Goal: Task Accomplishment & Management: Manage account settings

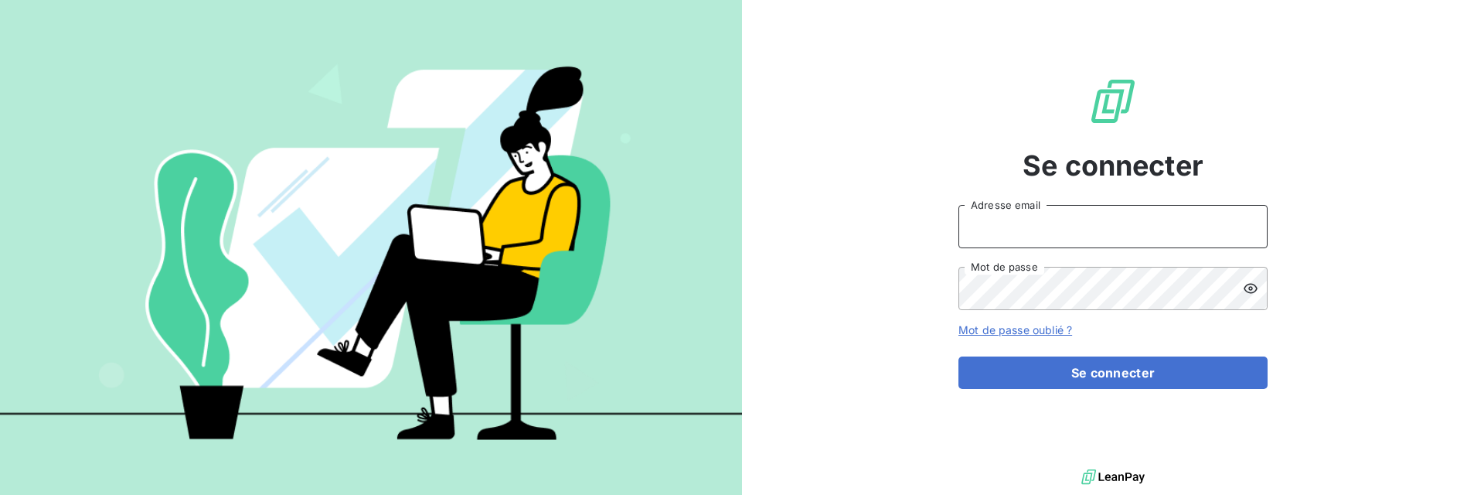
click at [1045, 243] on input "Adresse email" at bounding box center [1112, 226] width 309 height 43
click at [1058, 231] on input "admin@demo" at bounding box center [1112, 226] width 309 height 43
click at [1024, 231] on input "admin@demo" at bounding box center [1112, 226] width 309 height 43
paste input "origamimarketplace"
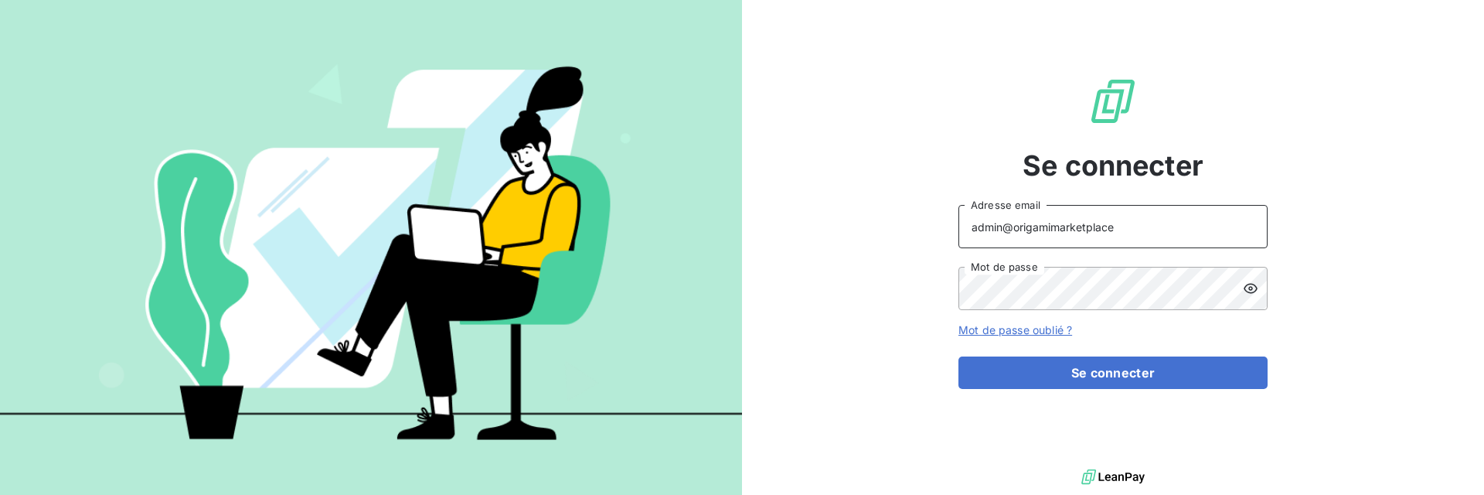
type input "admin@origamimarketplace"
click at [898, 117] on div "Se connecter admin@origamimarketplace Adresse email Mot de passe Mot de passe o…" at bounding box center [1113, 232] width 742 height 465
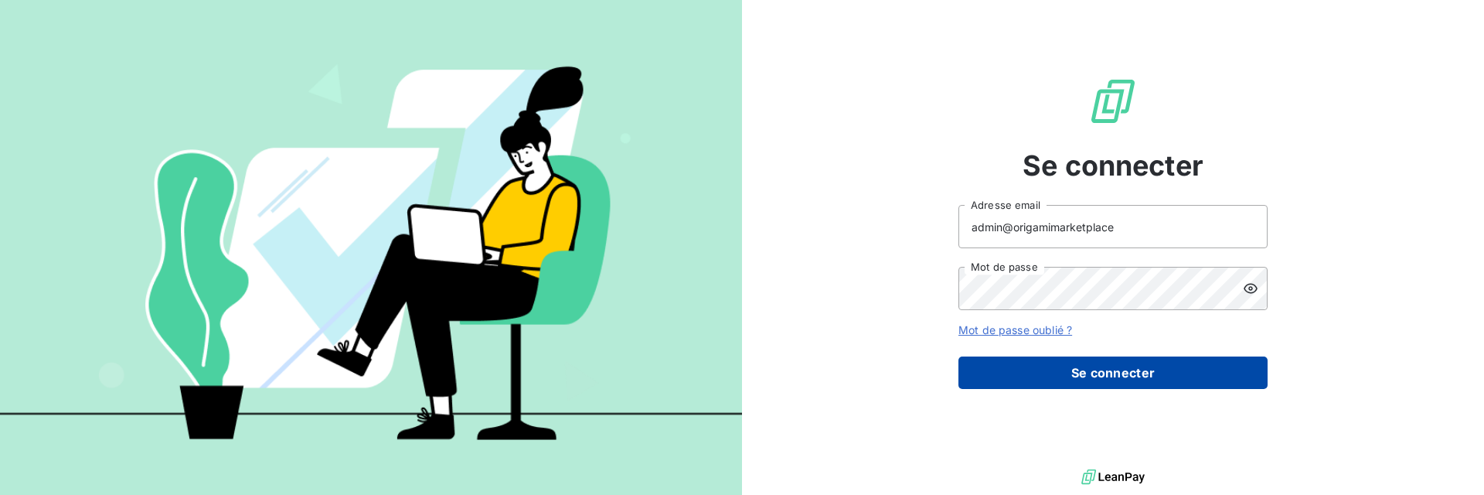
click at [1108, 381] on button "Se connecter" at bounding box center [1112, 372] width 309 height 32
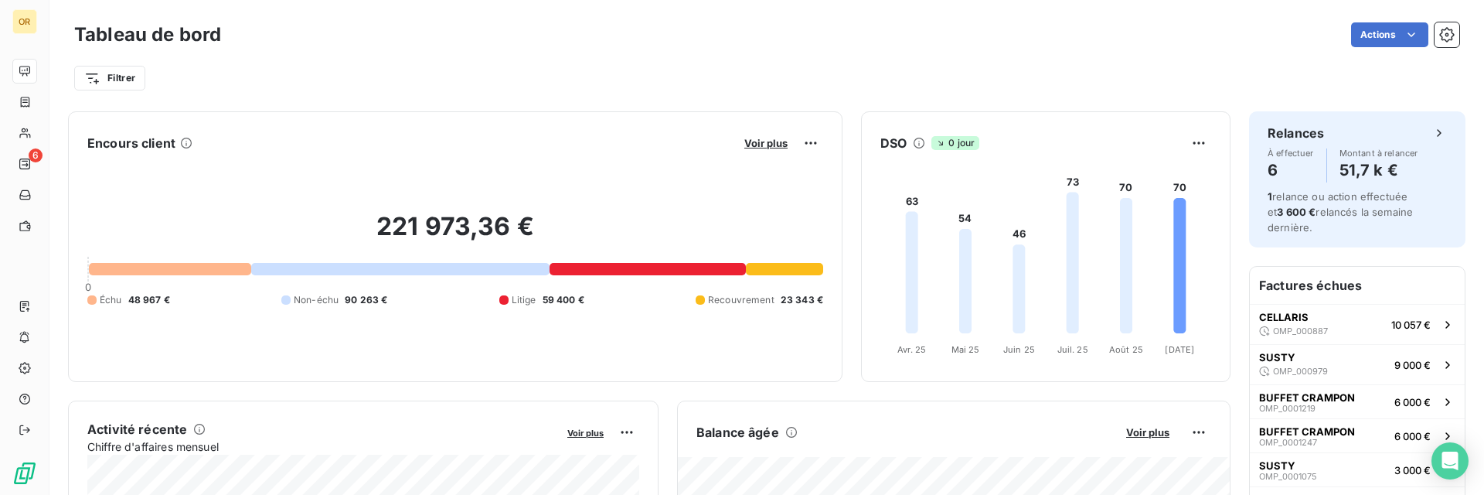
click at [578, 84] on div "Filtrer" at bounding box center [766, 77] width 1385 height 29
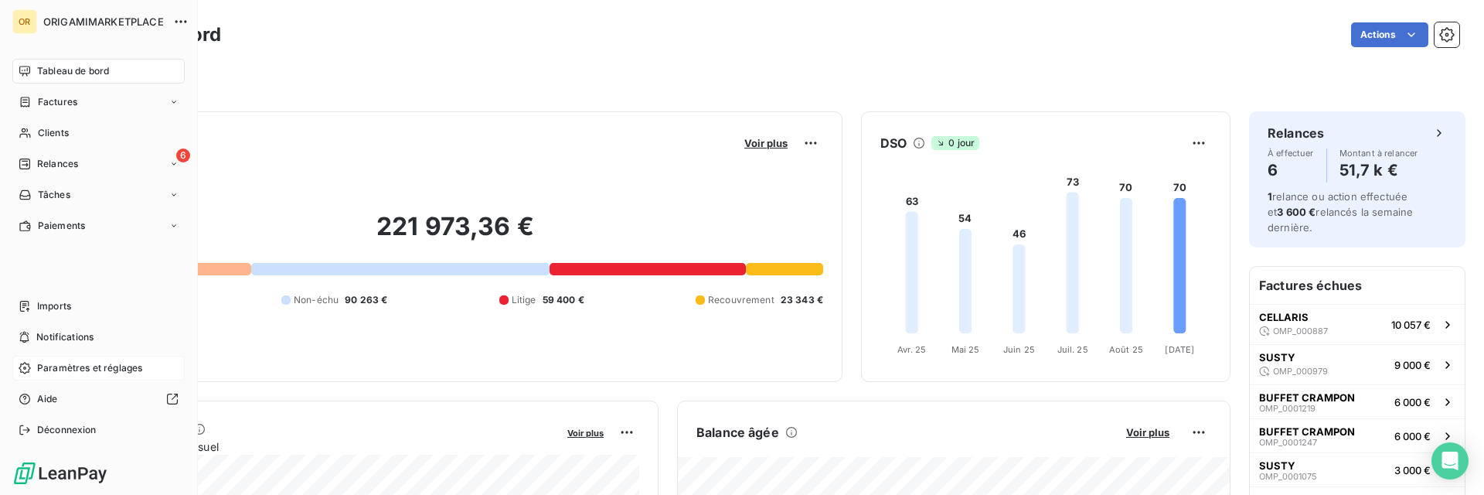
click at [54, 366] on span "Paramètres et réglages" at bounding box center [89, 368] width 105 height 14
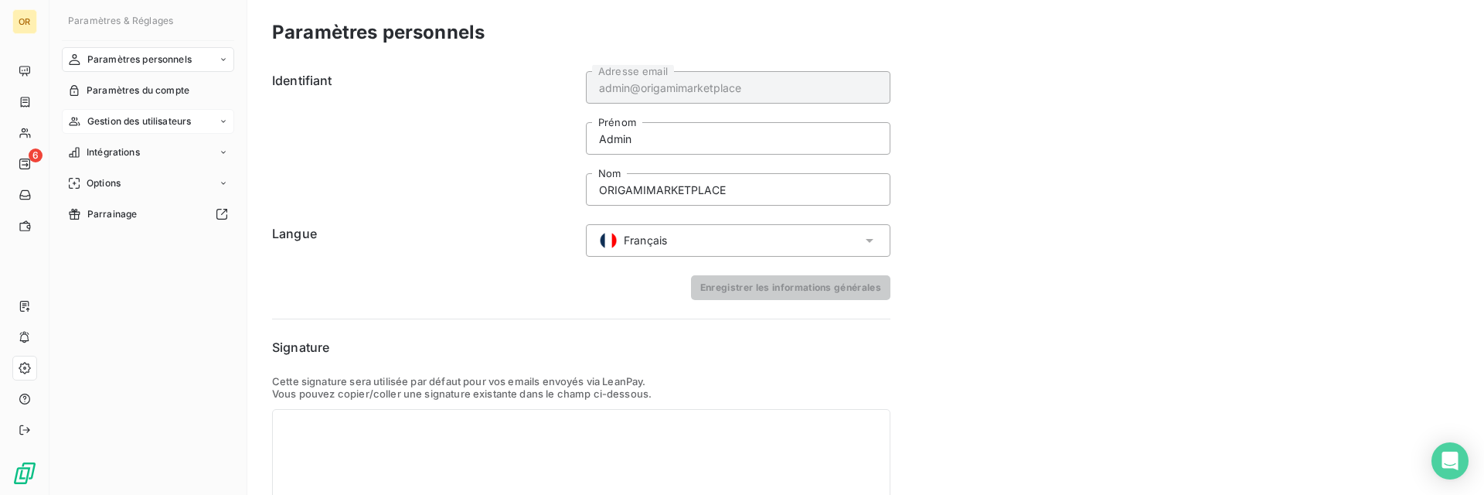
click at [148, 116] on span "Gestion des utilisateurs" at bounding box center [139, 121] width 104 height 14
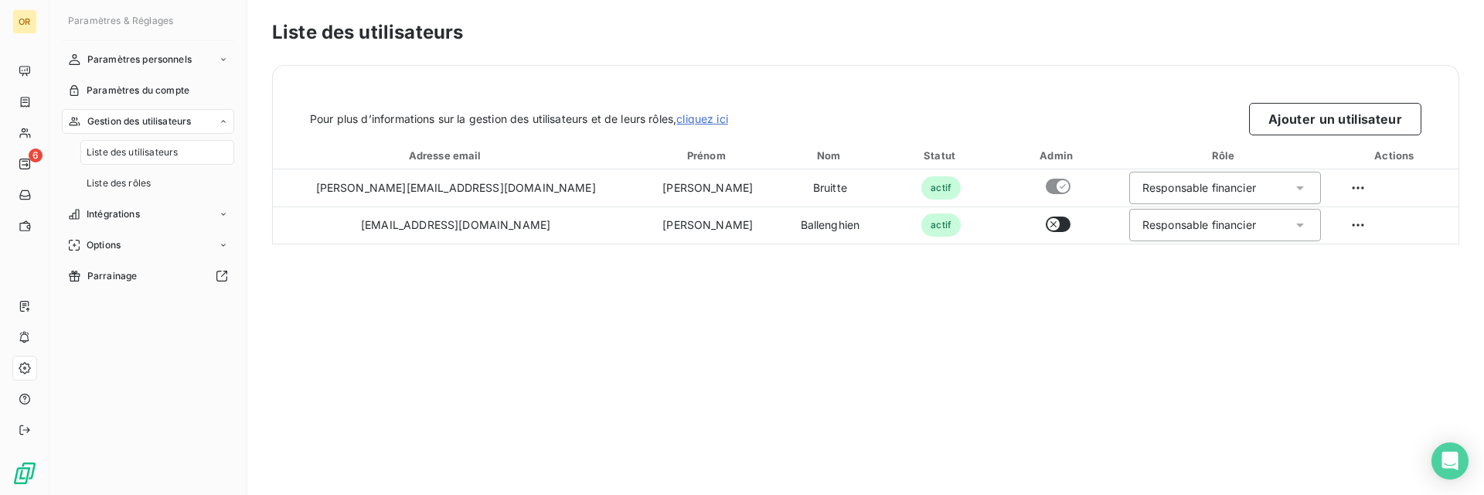
click at [657, 293] on div "Liste des utilisateurs Pour plus d’informations sur la gestion des utilisateurs…" at bounding box center [865, 247] width 1237 height 495
click at [132, 190] on span "Liste des rôles" at bounding box center [119, 183] width 64 height 14
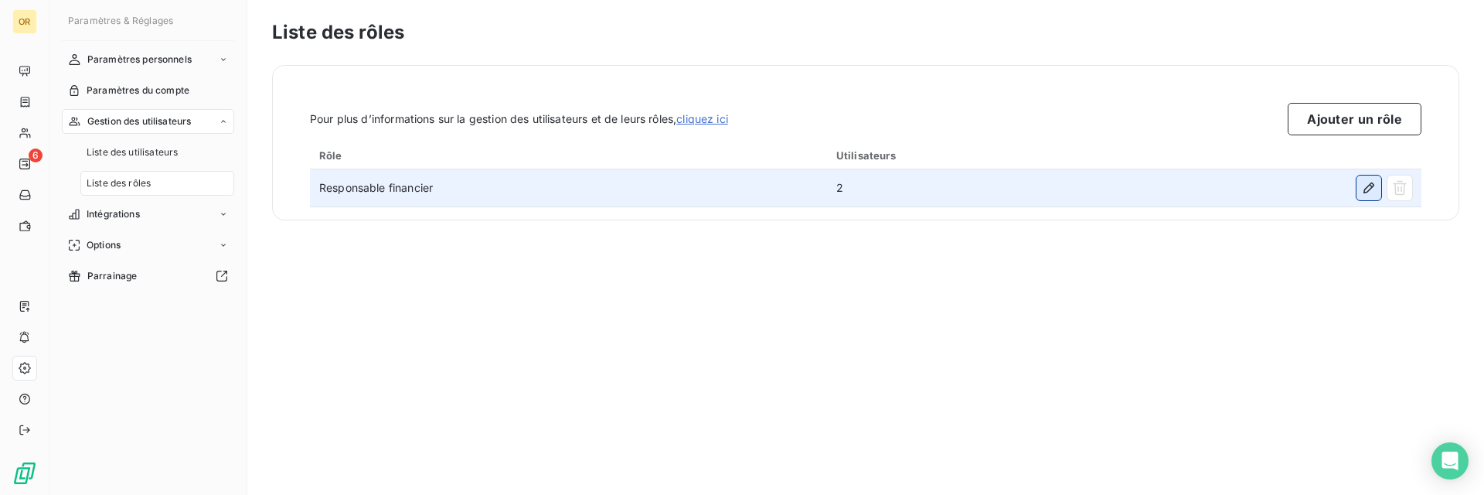
click at [1363, 188] on icon "button" at bounding box center [1368, 187] width 15 height 15
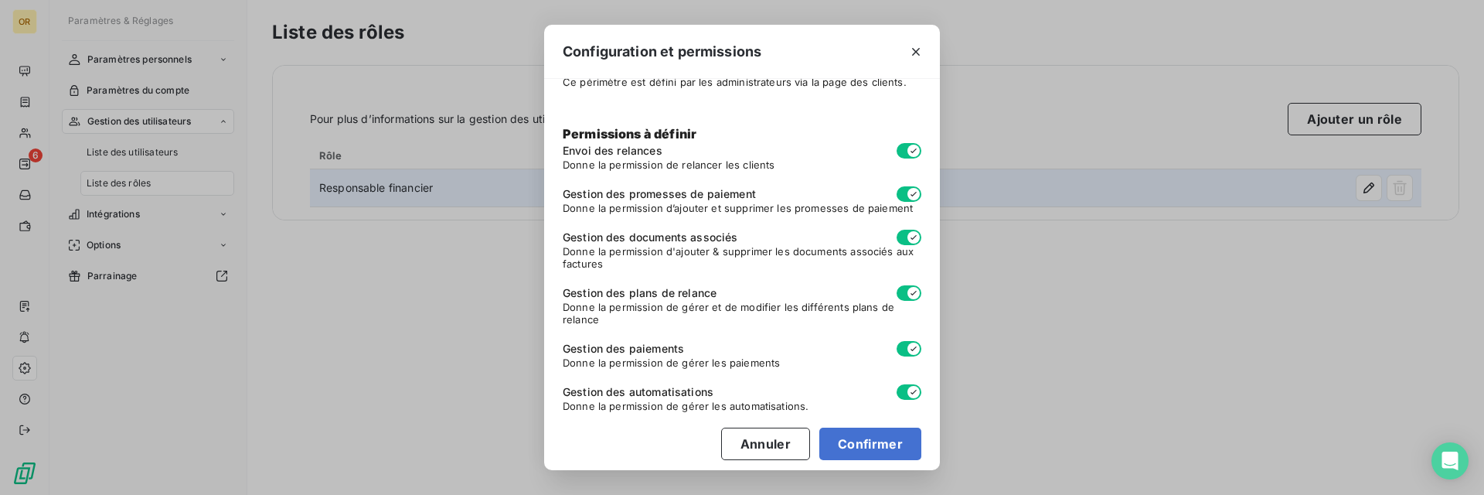
scroll to position [160, 0]
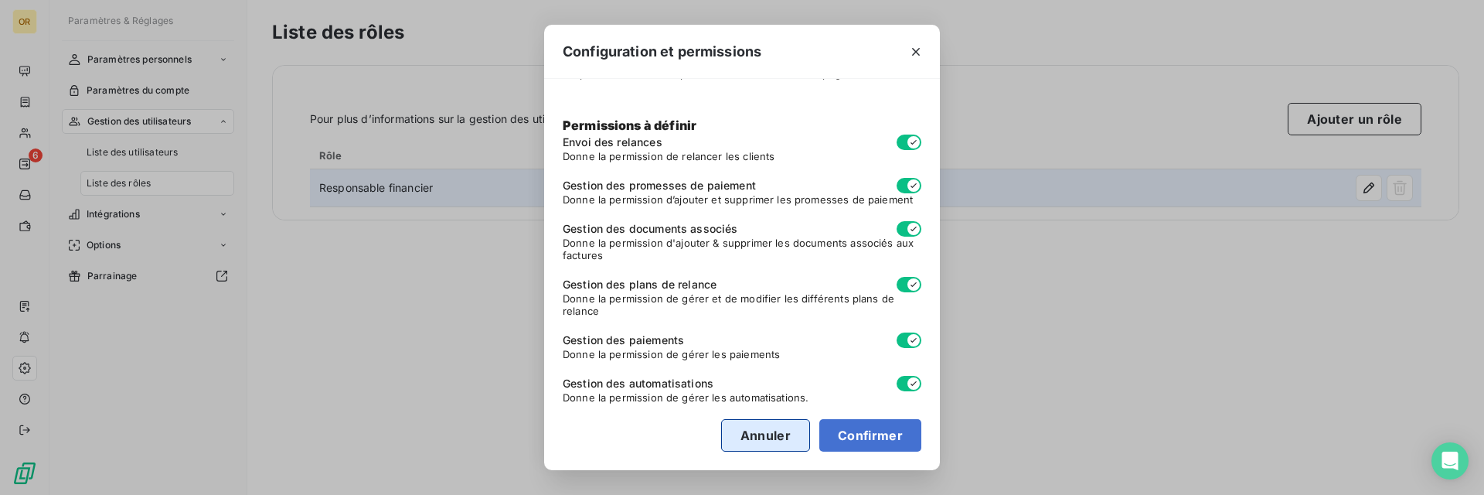
click at [776, 437] on button "Annuler" at bounding box center [765, 435] width 89 height 32
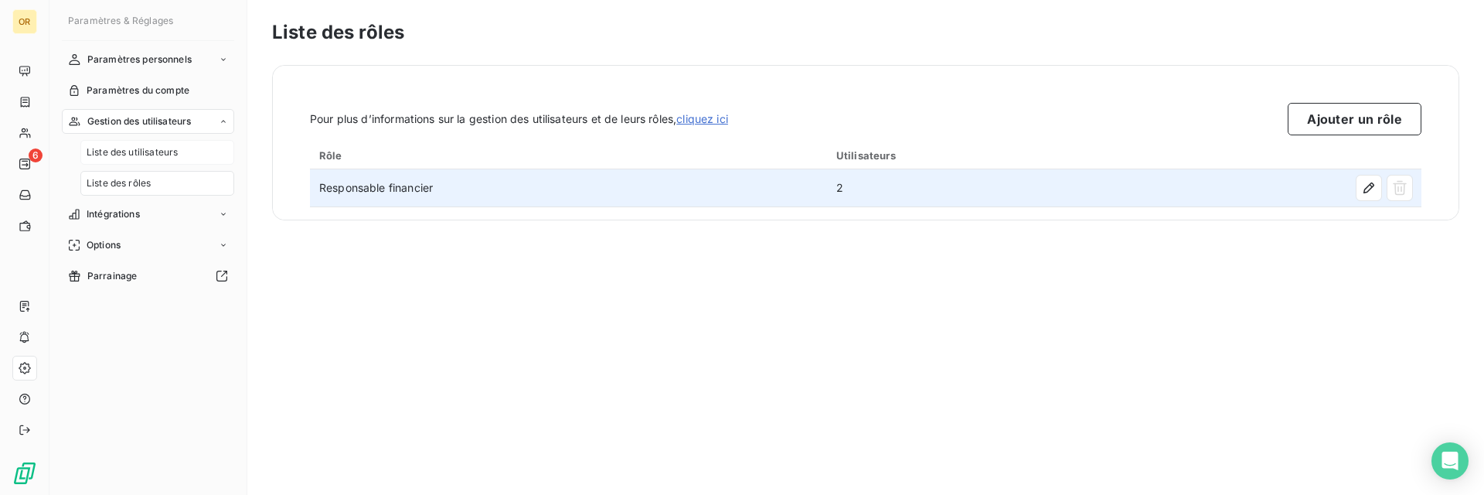
click at [139, 160] on div "Liste des utilisateurs" at bounding box center [157, 152] width 154 height 25
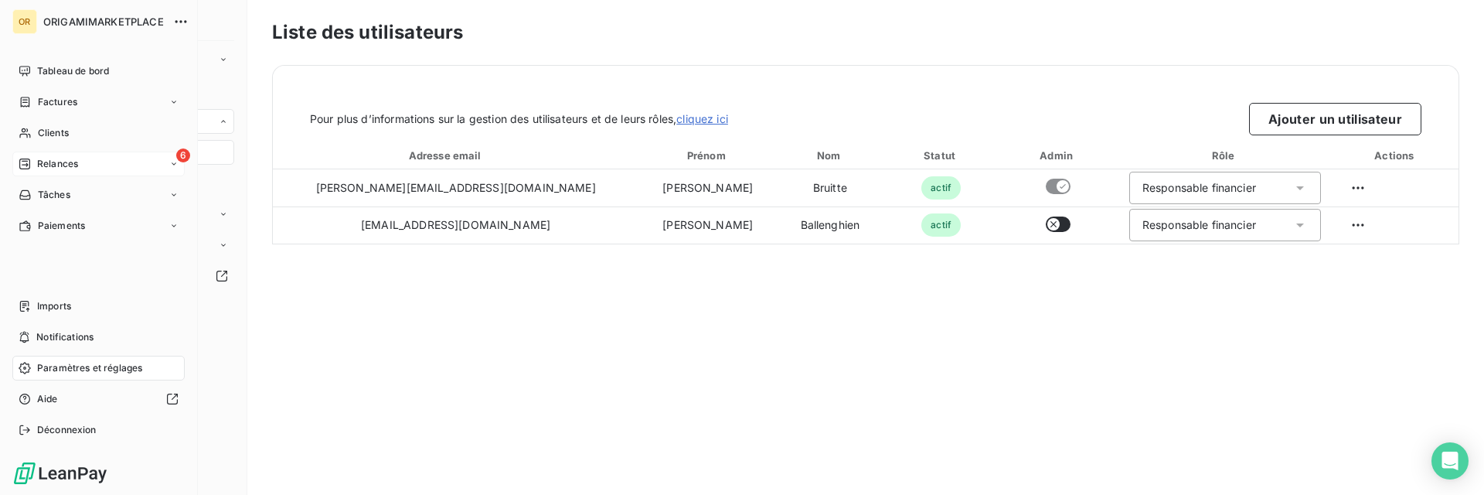
click at [31, 162] on div "Relances" at bounding box center [49, 164] width 60 height 14
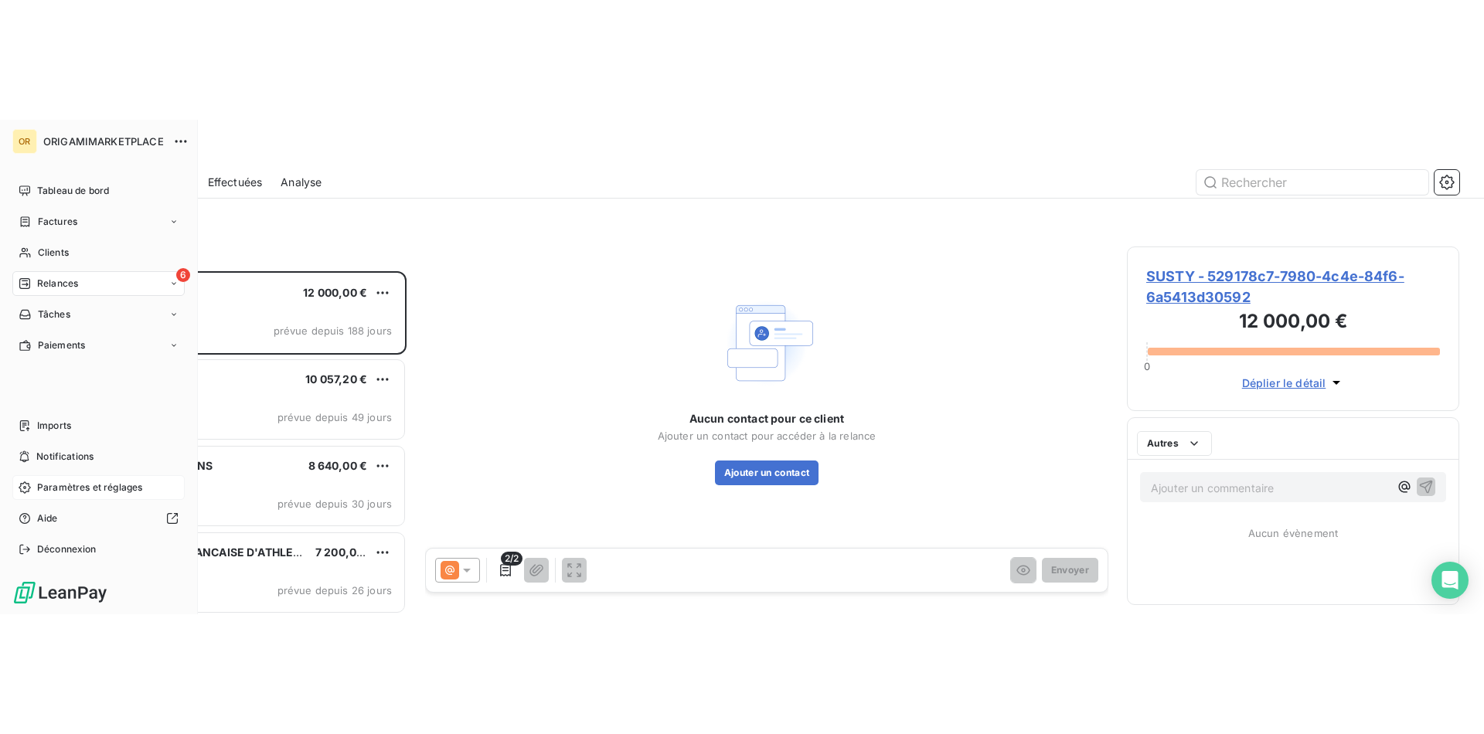
scroll to position [343, 332]
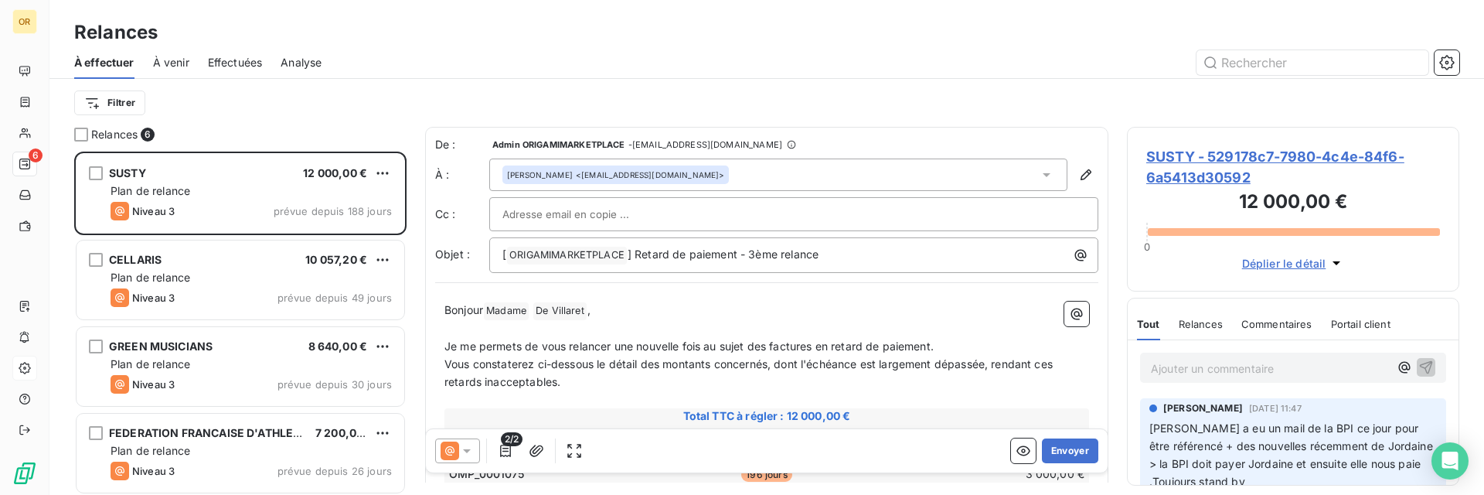
click at [449, 57] on div at bounding box center [899, 62] width 1119 height 25
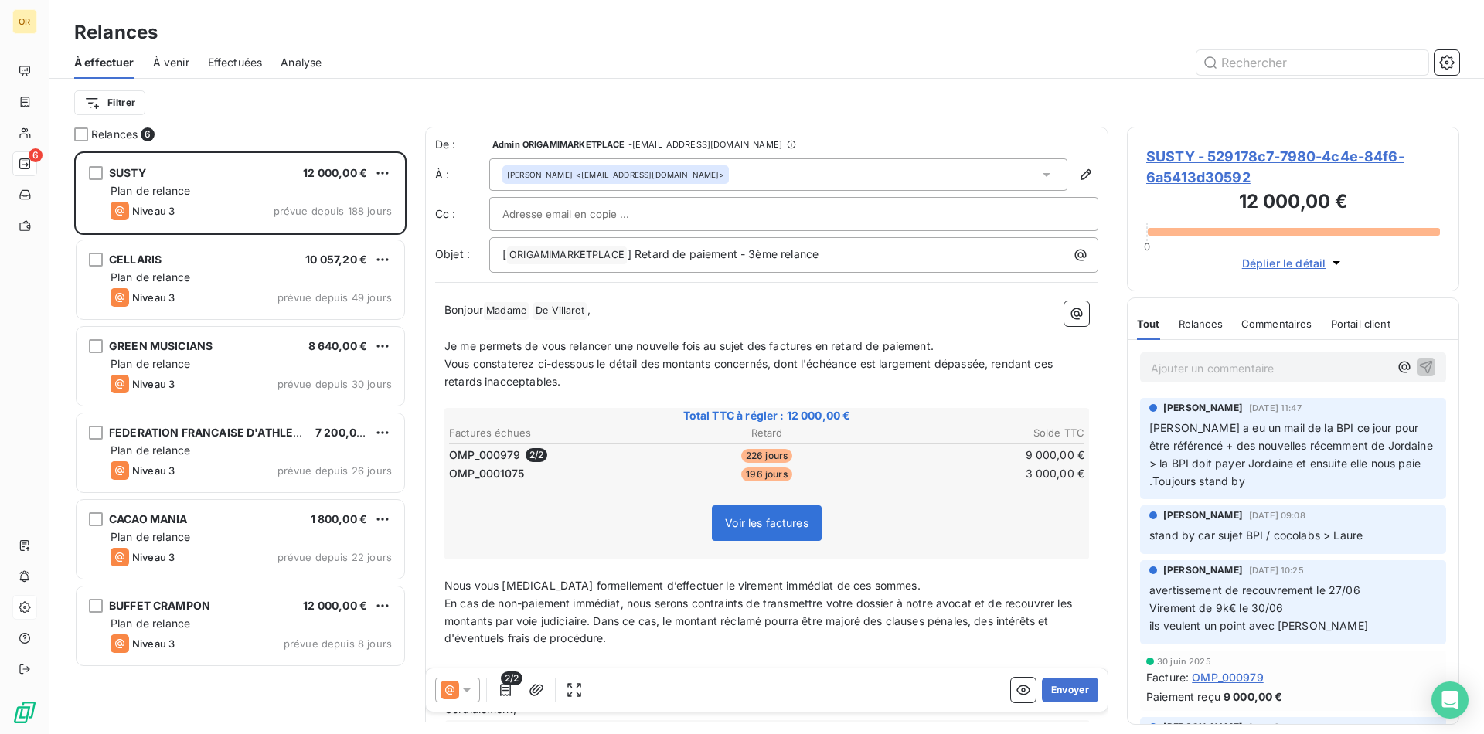
scroll to position [583, 332]
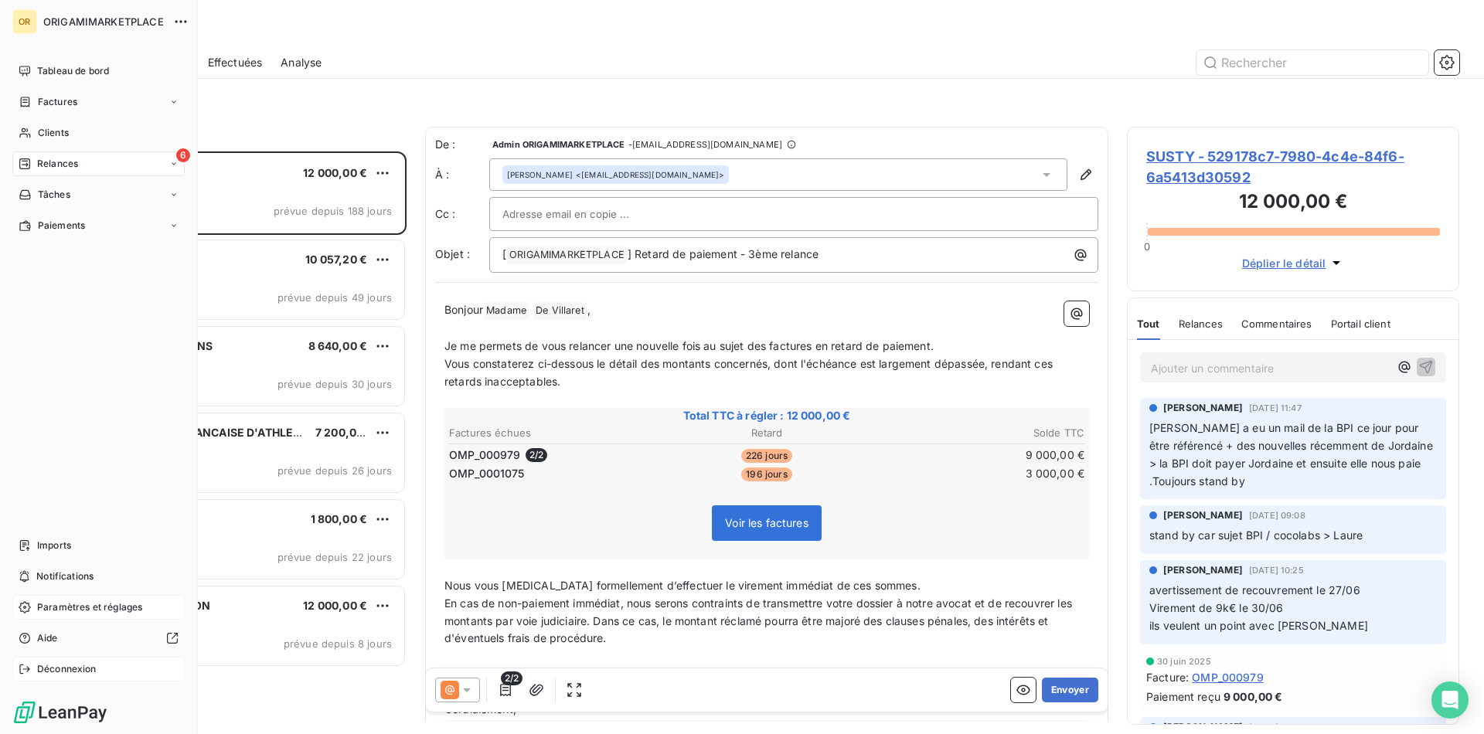
click at [46, 676] on div "Déconnexion" at bounding box center [98, 669] width 172 height 25
